Goal: Transaction & Acquisition: Purchase product/service

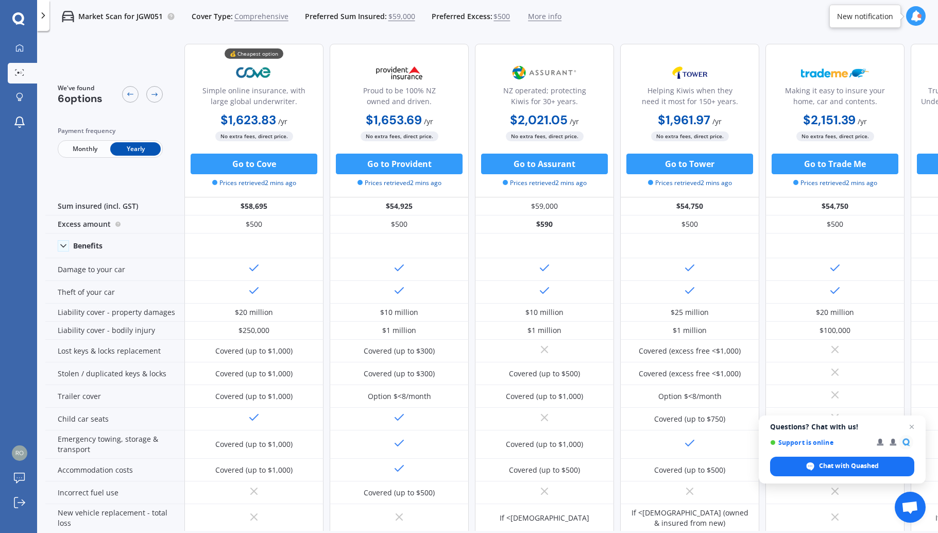
scroll to position [345, 0]
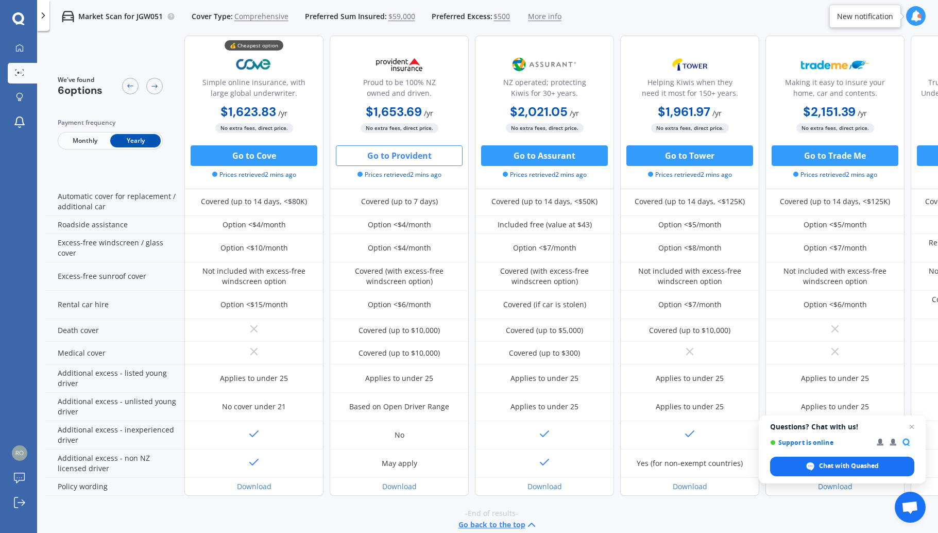
click at [384, 155] on button "Go to Provident" at bounding box center [399, 155] width 127 height 21
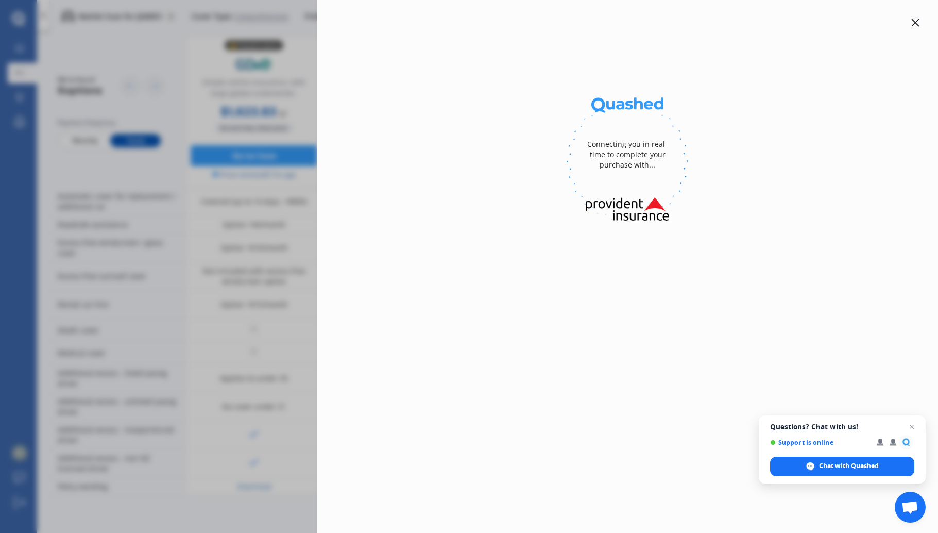
scroll to position [338, 0]
select select "full"
select select "[STREET_ADDRESS]"
select select "MINI"
select select "COUNTRYMAN"
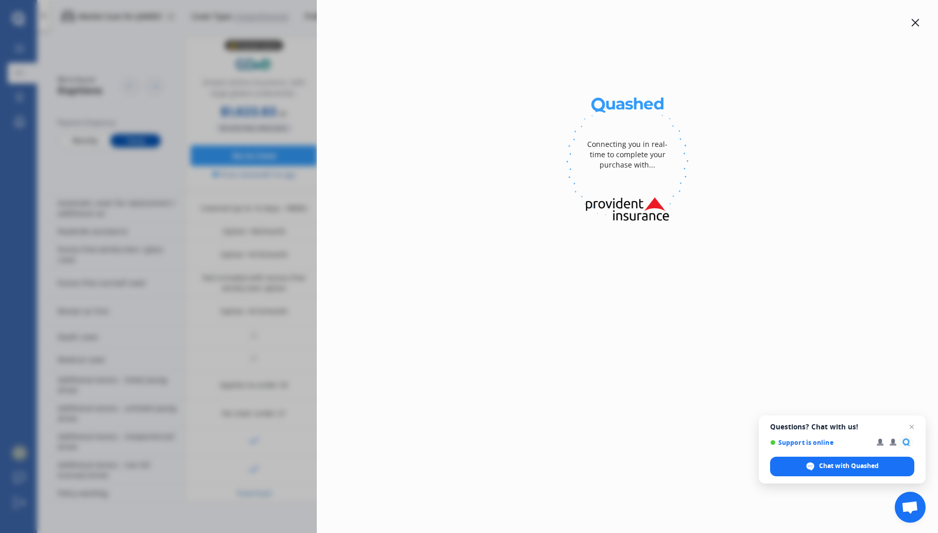
select select "NO"
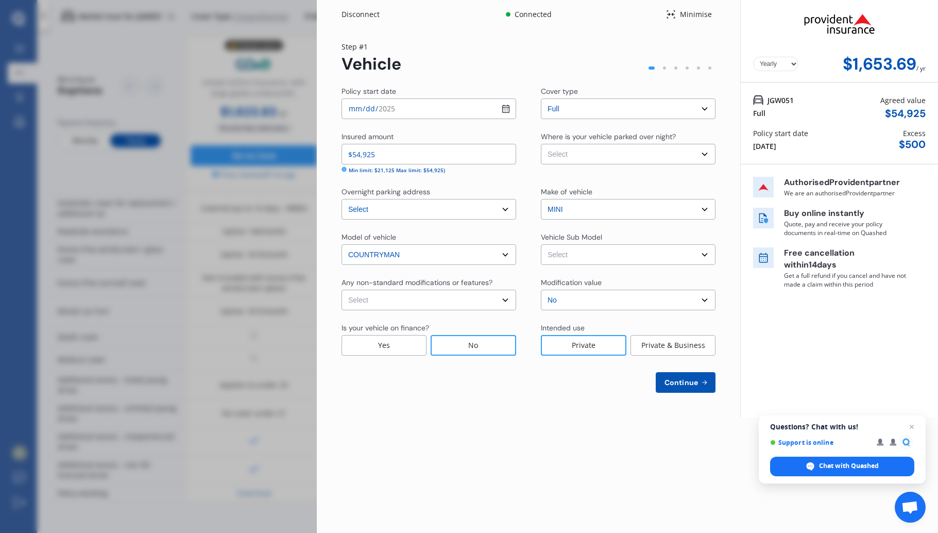
click at [389, 106] on input "[DATE]" at bounding box center [429, 108] width 175 height 21
click at [505, 110] on input "[DATE]" at bounding box center [429, 108] width 175 height 21
type input "[DATE]"
click at [466, 129] on div "Policy start date [DATE] Cover type Select cover type Full Insured amount $54,9…" at bounding box center [529, 239] width 374 height 307
drag, startPoint x: 399, startPoint y: 150, endPoint x: 333, endPoint y: 148, distance: 66.0
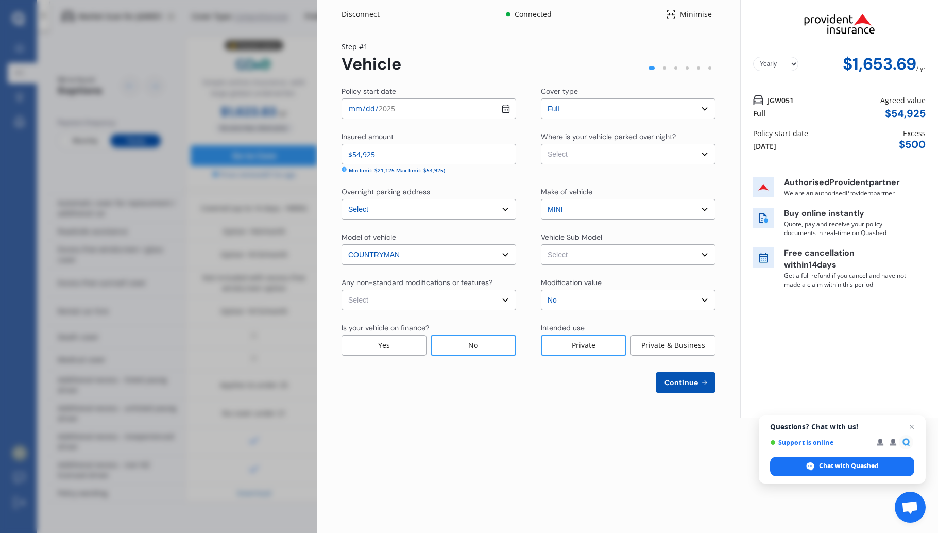
click at [333, 148] on div "Yearly Monthly $1,653.69 / yr Step # 1 Vehicle Policy start date [DATE] Cover t…" at bounding box center [529, 223] width 424 height 389
click at [436, 171] on div "Min limit: $21,125 Max limit: $54,925)" at bounding box center [397, 170] width 96 height 8
select select "GARAGE"
select select "NZVMINI2024AEBB"
click at [678, 380] on span "Continue" at bounding box center [682, 382] width 38 height 8
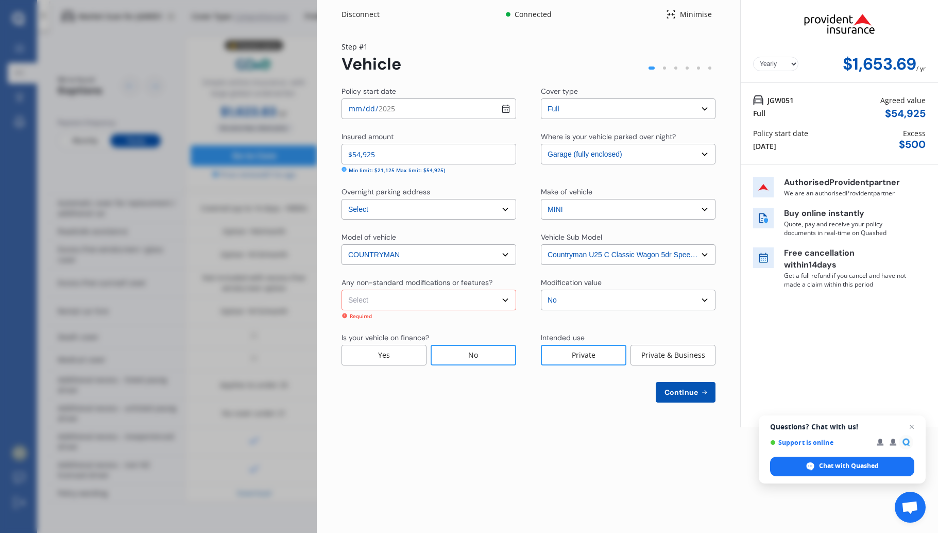
click at [678, 389] on span "Continue" at bounding box center [682, 392] width 38 height 8
select select "none"
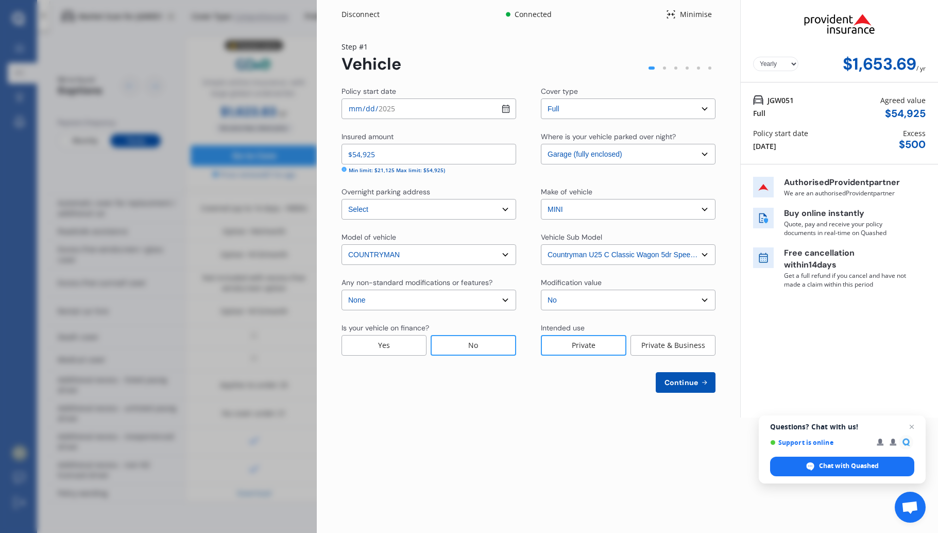
click at [681, 384] on span "Continue" at bounding box center [682, 382] width 38 height 8
click at [681, 384] on span "Continue" at bounding box center [681, 382] width 38 height 8
select select "10"
select select "06"
select select "1951"
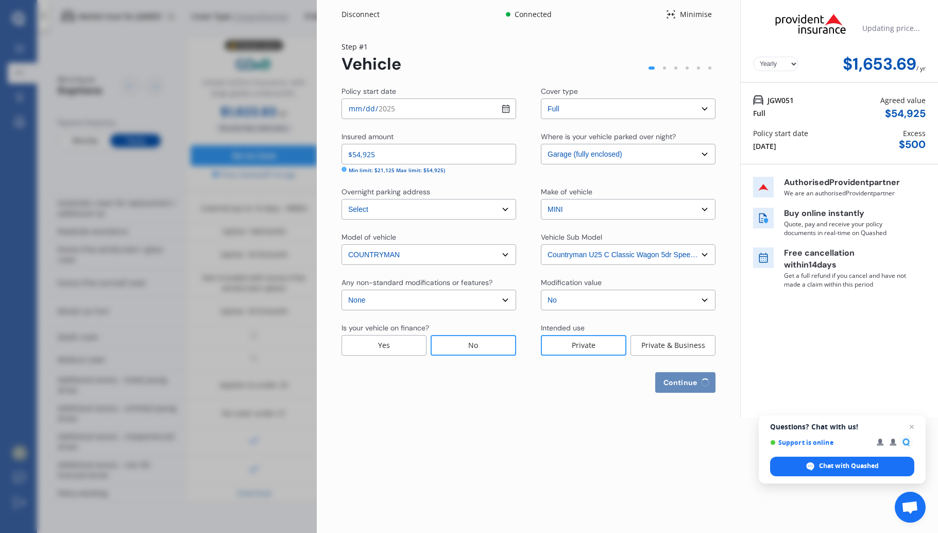
select select "NZ_FULL"
select select "0"
select select "25"
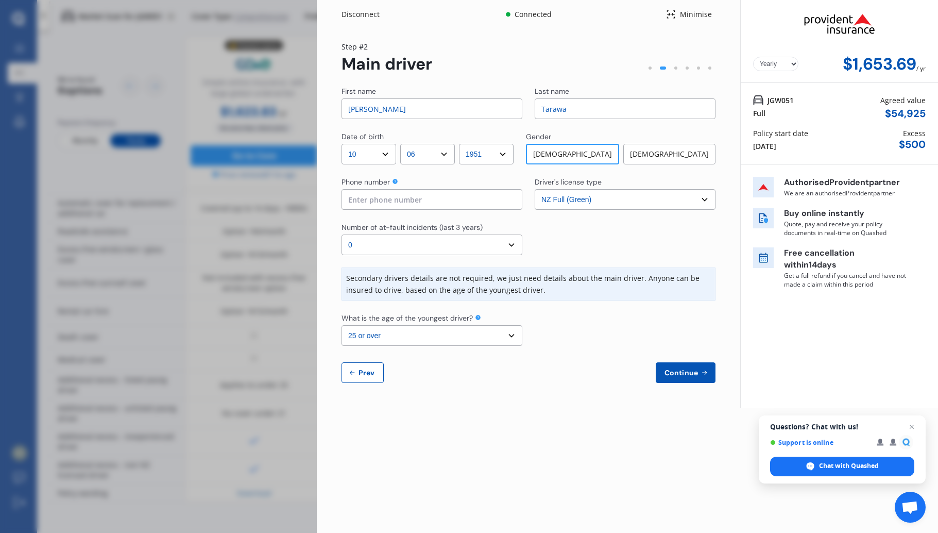
drag, startPoint x: 418, startPoint y: 107, endPoint x: 334, endPoint y: 103, distance: 84.6
type input "[PERSON_NAME]"
drag, startPoint x: 582, startPoint y: 104, endPoint x: 552, endPoint y: 105, distance: 30.4
drag, startPoint x: 562, startPoint y: 110, endPoint x: 523, endPoint y: 106, distance: 38.9
click at [523, 106] on div "First name [PERSON_NAME] name [PERSON_NAME]" at bounding box center [529, 102] width 374 height 33
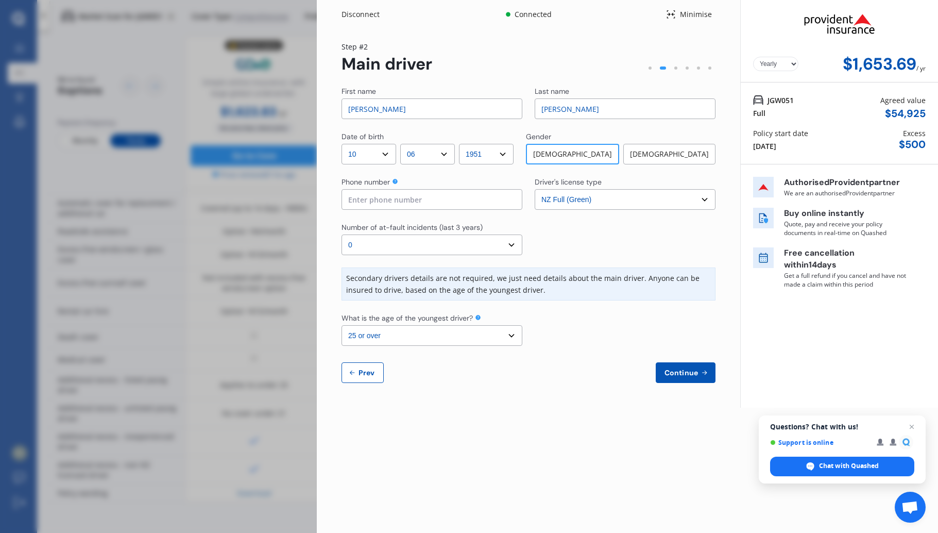
type input "[PERSON_NAME]"
click at [655, 127] on div "First name [PERSON_NAME] name [PERSON_NAME] Date of birth DD 01 02 03 04 05 06 …" at bounding box center [529, 234] width 374 height 297
select select "1"
click at [692, 364] on button "Continue" at bounding box center [686, 372] width 60 height 21
type input "0275674489"
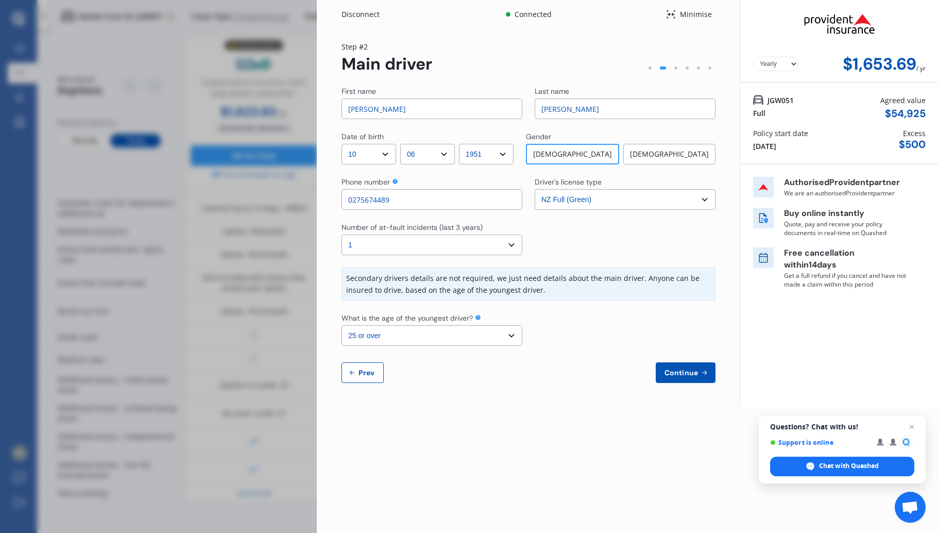
click at [701, 375] on icon at bounding box center [704, 372] width 9 height 8
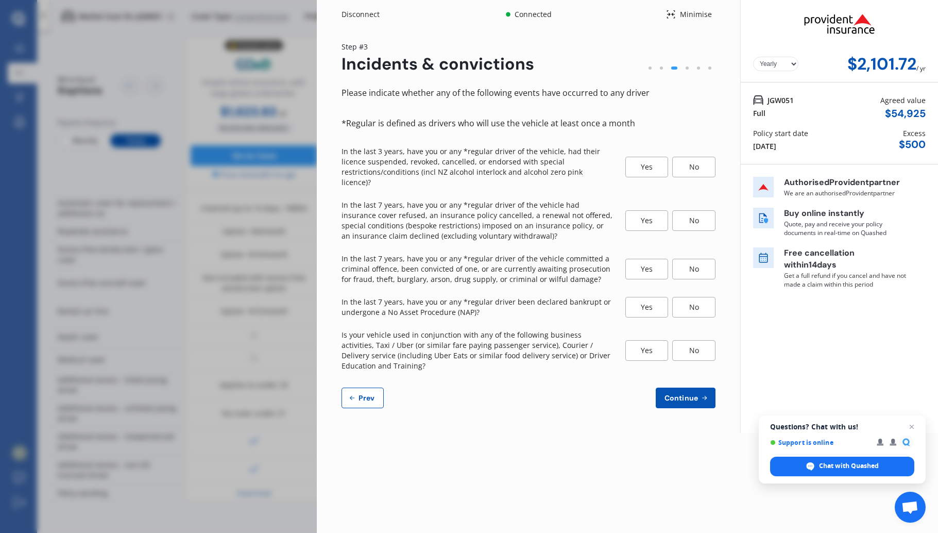
click at [691, 157] on div "No" at bounding box center [693, 167] width 43 height 21
click at [700, 210] on div "No" at bounding box center [693, 220] width 43 height 21
click at [693, 259] on div "No" at bounding box center [693, 269] width 43 height 21
click at [694, 297] on div "No" at bounding box center [693, 307] width 43 height 21
click at [693, 340] on div "No" at bounding box center [693, 350] width 43 height 21
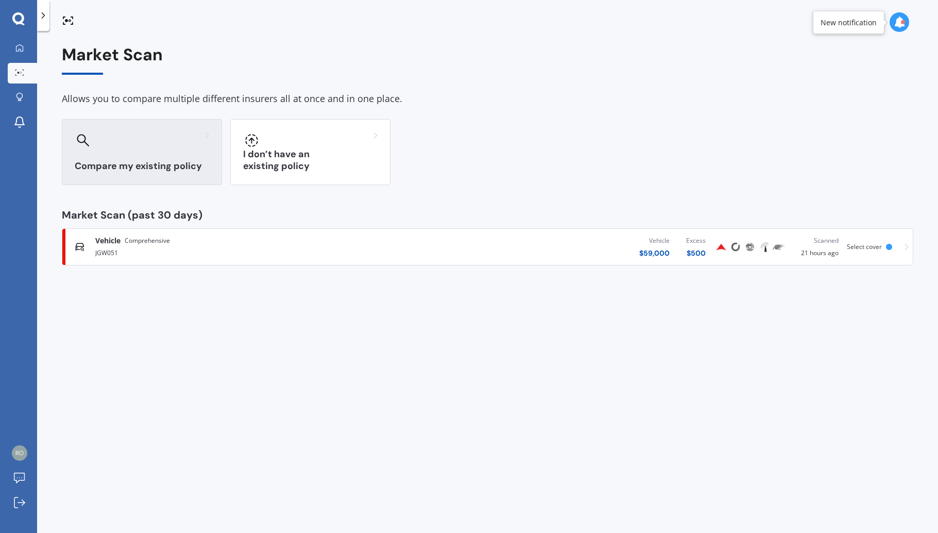
click at [136, 149] on div "Compare my existing policy" at bounding box center [142, 152] width 160 height 66
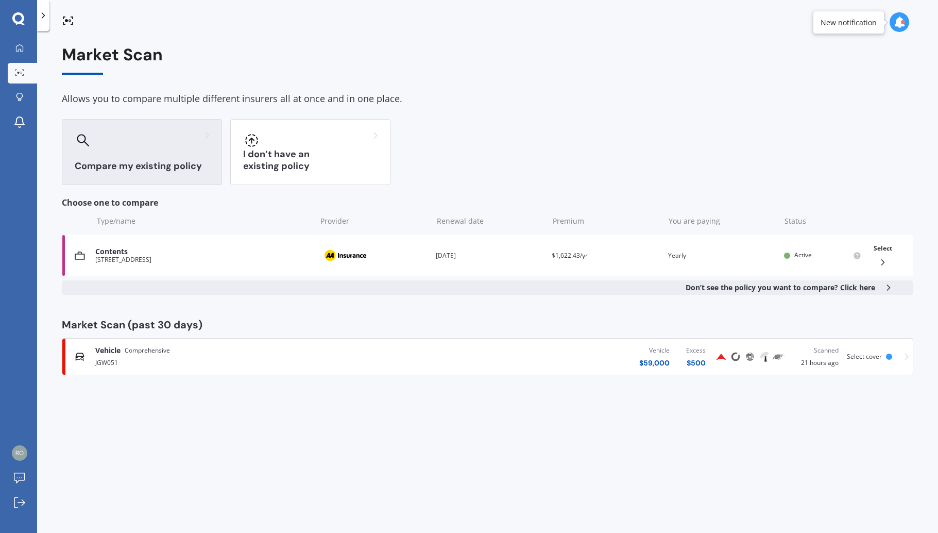
click at [142, 347] on span "Comprehensive" at bounding box center [147, 350] width 45 height 10
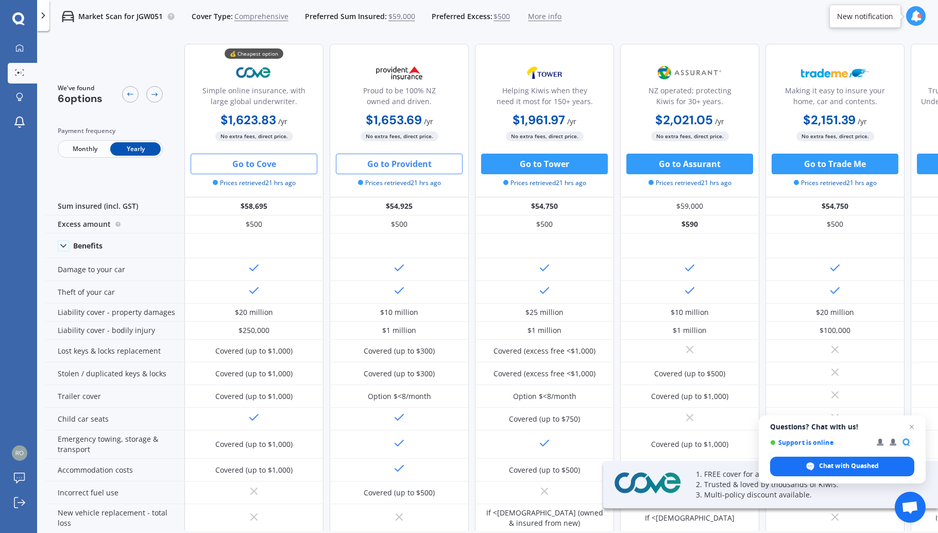
click at [270, 164] on button "Go to Cove" at bounding box center [254, 164] width 127 height 21
